Goal: Transaction & Acquisition: Purchase product/service

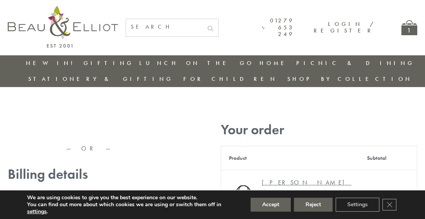
type input "[EMAIL_ADDRESS][DOMAIN_NAME]"
type input "[PERSON_NAME]"
type input "23, [GEOGRAPHIC_DATA], [GEOGRAPHIC_DATA]"
type input "[GEOGRAPHIC_DATA]"
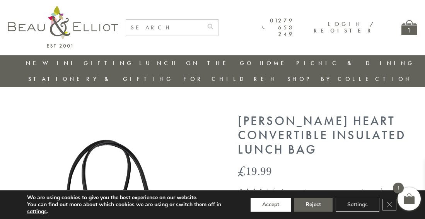
click at [270, 205] on button "Accept" at bounding box center [271, 205] width 40 height 14
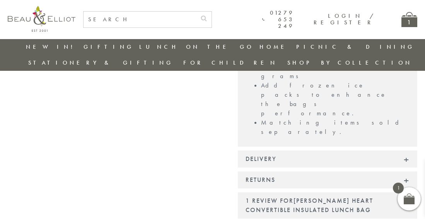
scroll to position [790, 0]
